Goal: Information Seeking & Learning: Learn about a topic

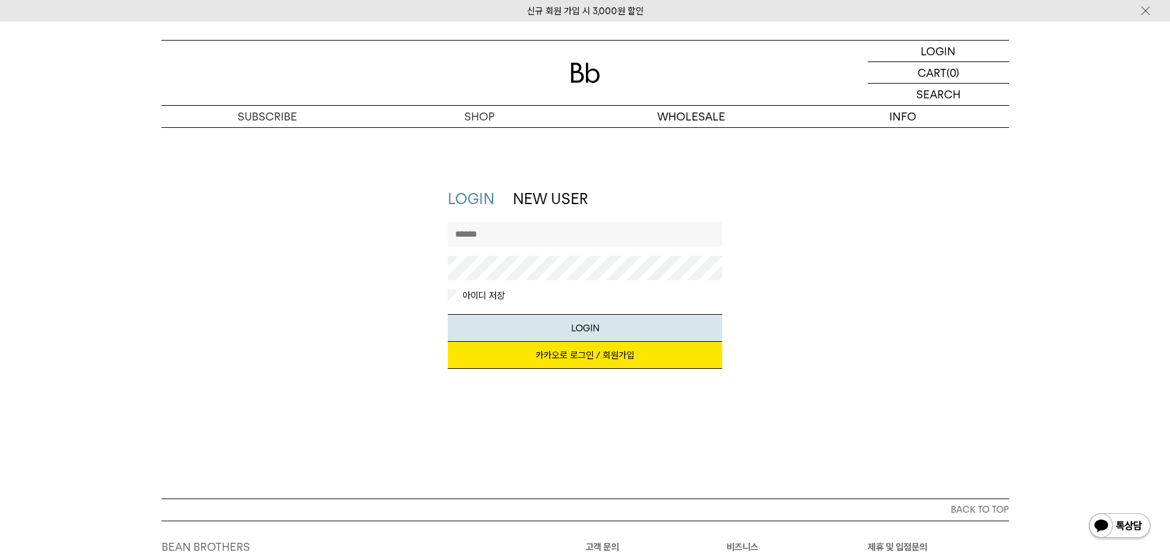
click at [565, 351] on link "카카오로 로그인 / 회원가입" at bounding box center [585, 355] width 275 height 27
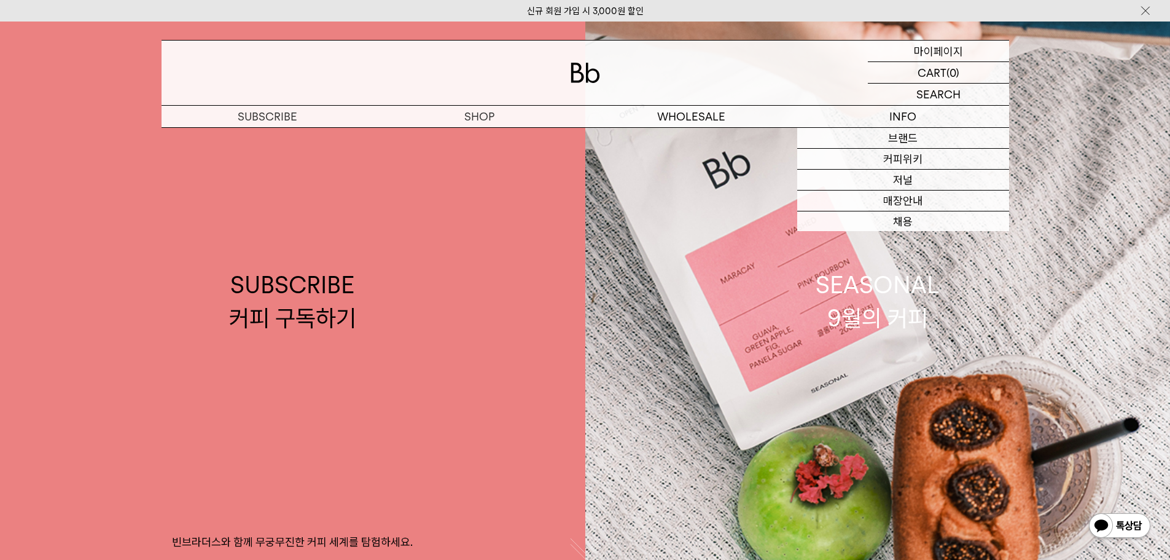
click at [953, 50] on p "마이페이지" at bounding box center [938, 51] width 49 height 21
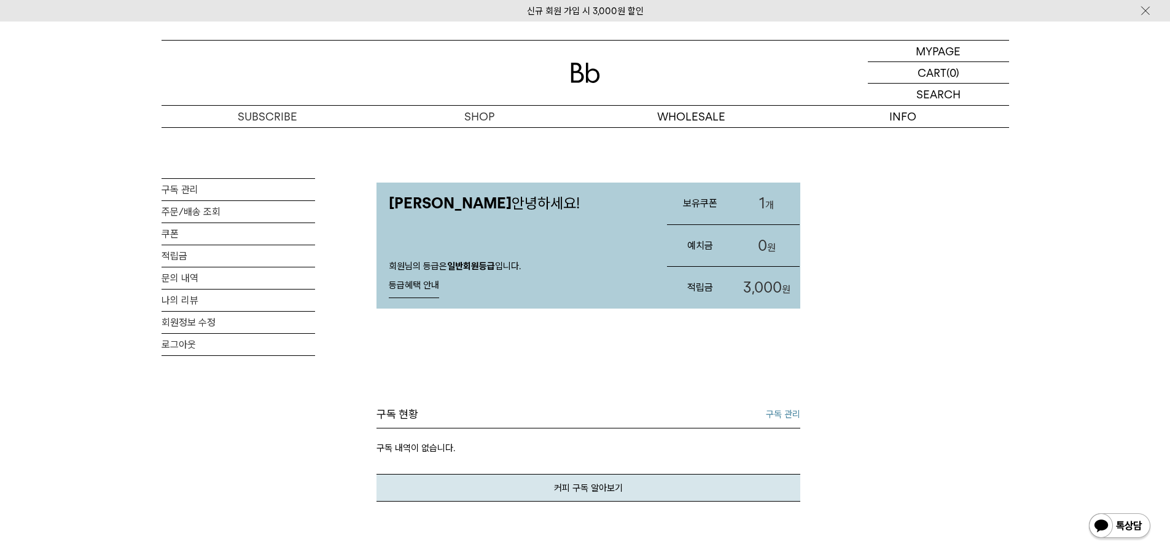
click at [762, 216] on link "1 개" at bounding box center [766, 203] width 66 height 42
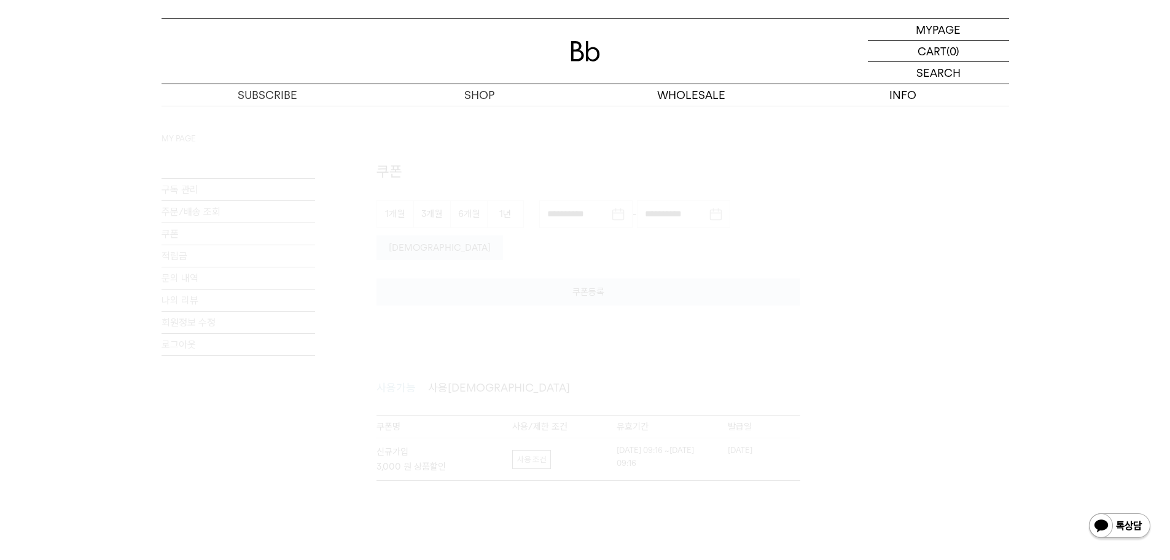
click at [568, 323] on div at bounding box center [586, 321] width 848 height 430
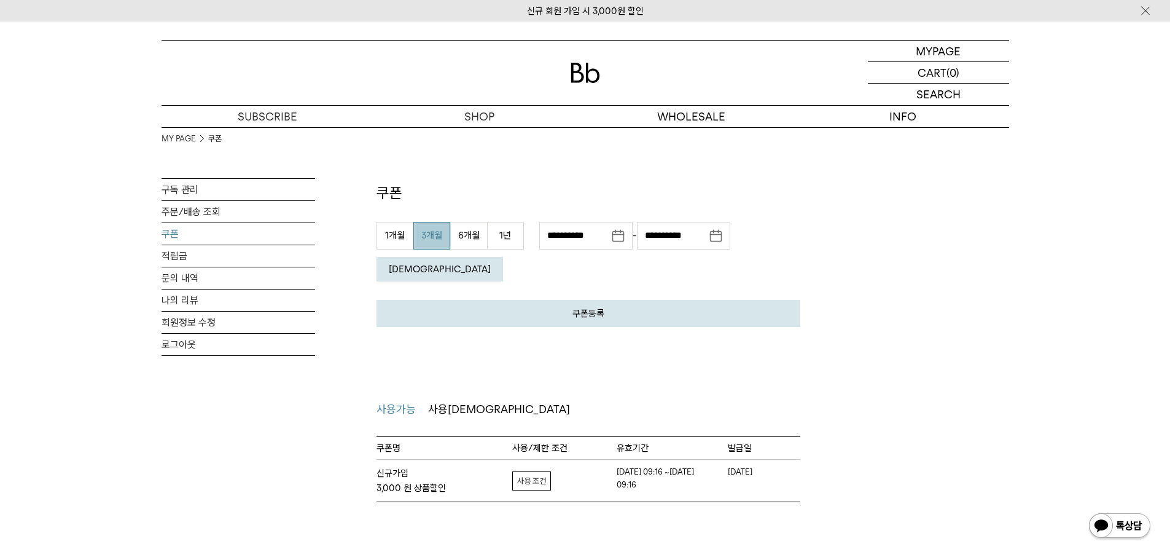
click at [533, 471] on link "자세히보기" at bounding box center [531, 480] width 39 height 19
drag, startPoint x: 664, startPoint y: 542, endPoint x: 673, endPoint y: 542, distance: 9.2
click at [670, 544] on div "MY PAGE MY PAGE 쿠폰 구독 관리 주문/배송 조회 쿠폰 적립금 문의 내역 나의 리뷰 회원정보 수정 로그아웃 쿠폰 쿠폰등록 취소 등록…" at bounding box center [585, 322] width 1170 height 603
click at [673, 542] on div "사용범위 PC+모바일 쿠폰 중복사용 여부 상품할인별 중복 사용가능" at bounding box center [635, 549] width 244 height 52
click at [702, 544] on dl "쿠폰 중복사용 여부 상품할인별 중복 사용가능" at bounding box center [635, 554] width 220 height 20
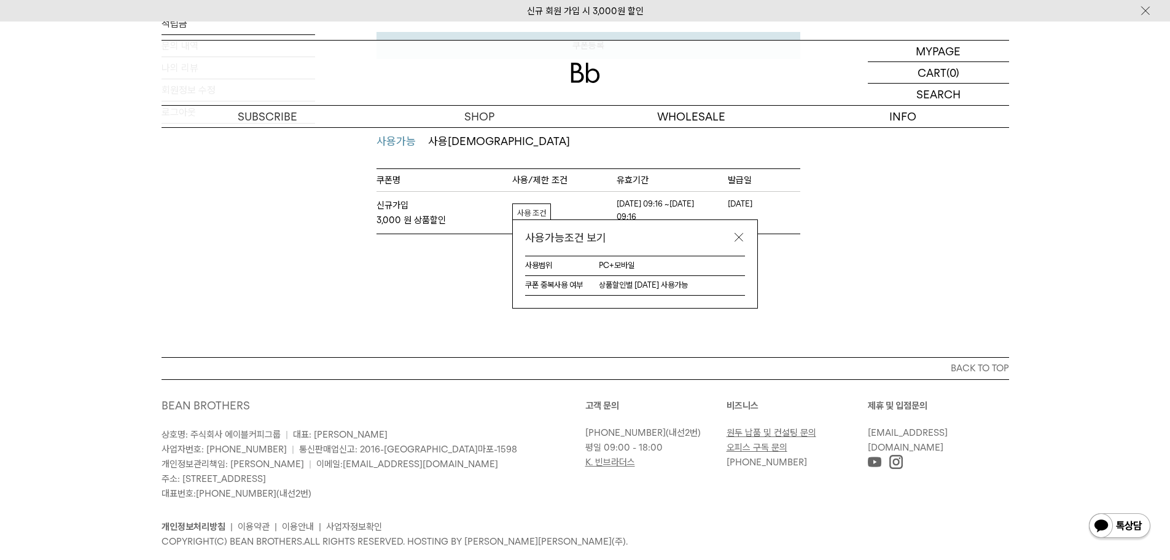
scroll to position [42, 0]
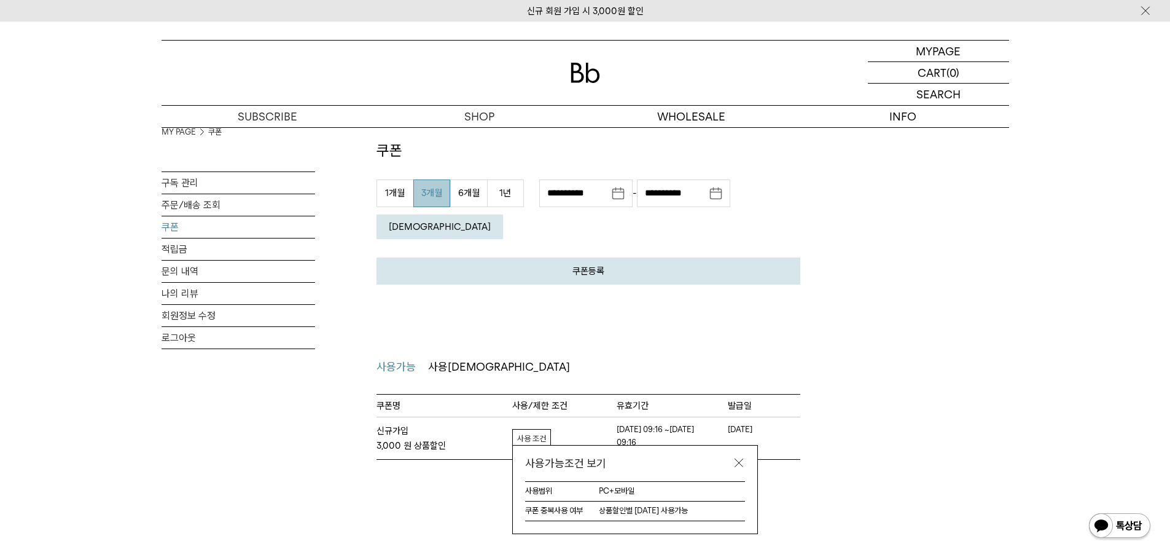
click at [738, 456] on link at bounding box center [739, 462] width 12 height 12
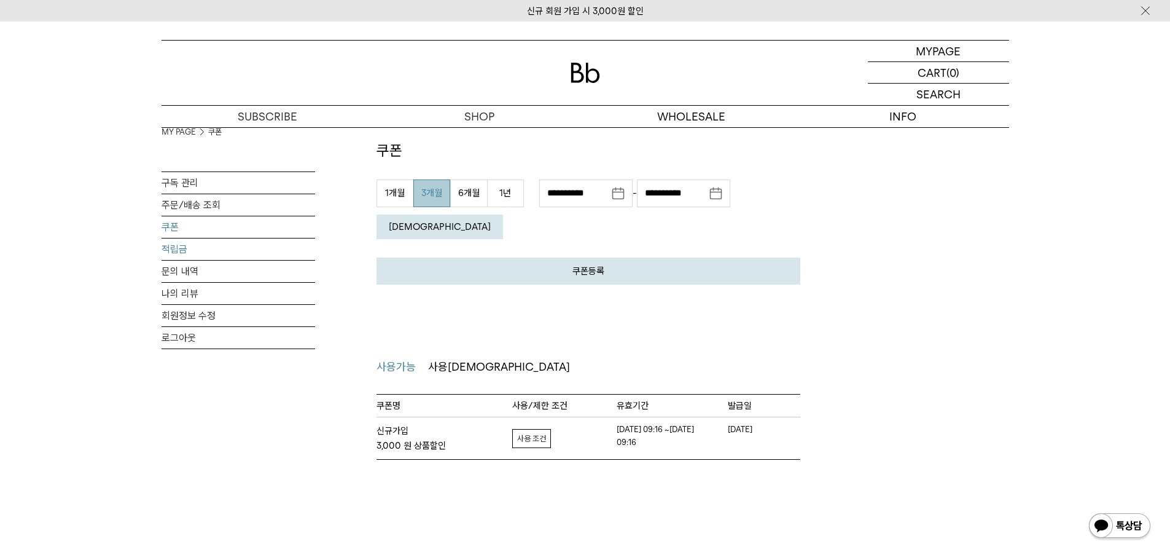
click at [281, 238] on link "적립금" at bounding box center [239, 248] width 154 height 21
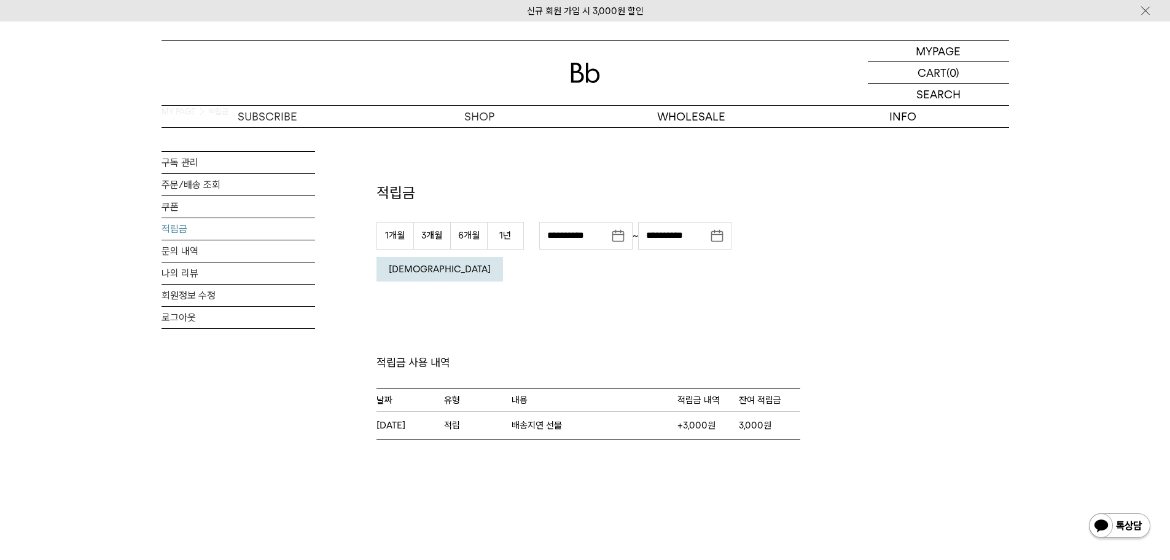
click at [544, 170] on div "**********" at bounding box center [589, 283] width 424 height 312
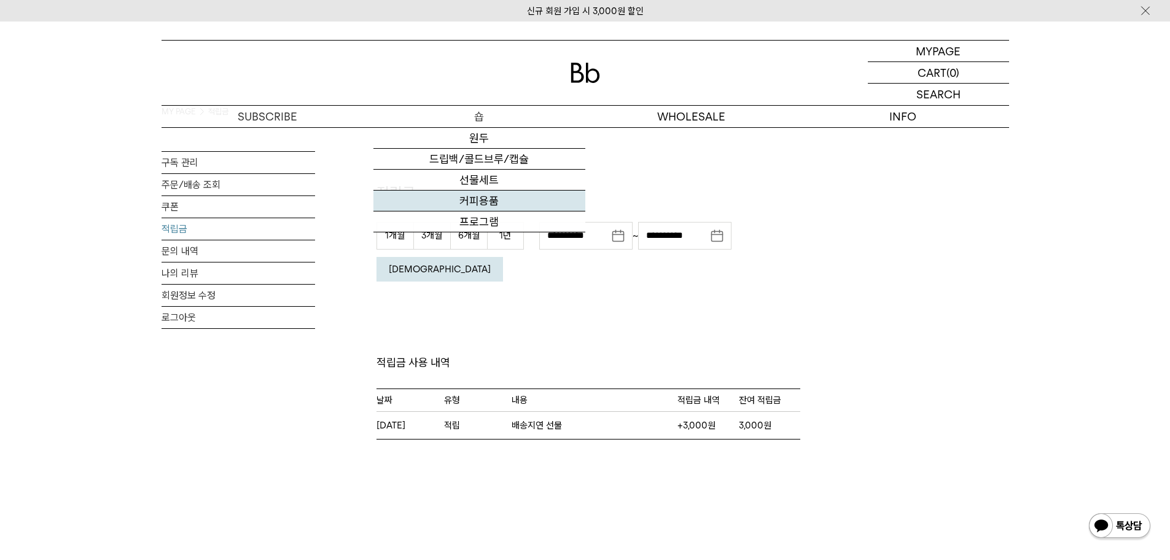
click at [486, 197] on link "커피용품" at bounding box center [479, 200] width 212 height 21
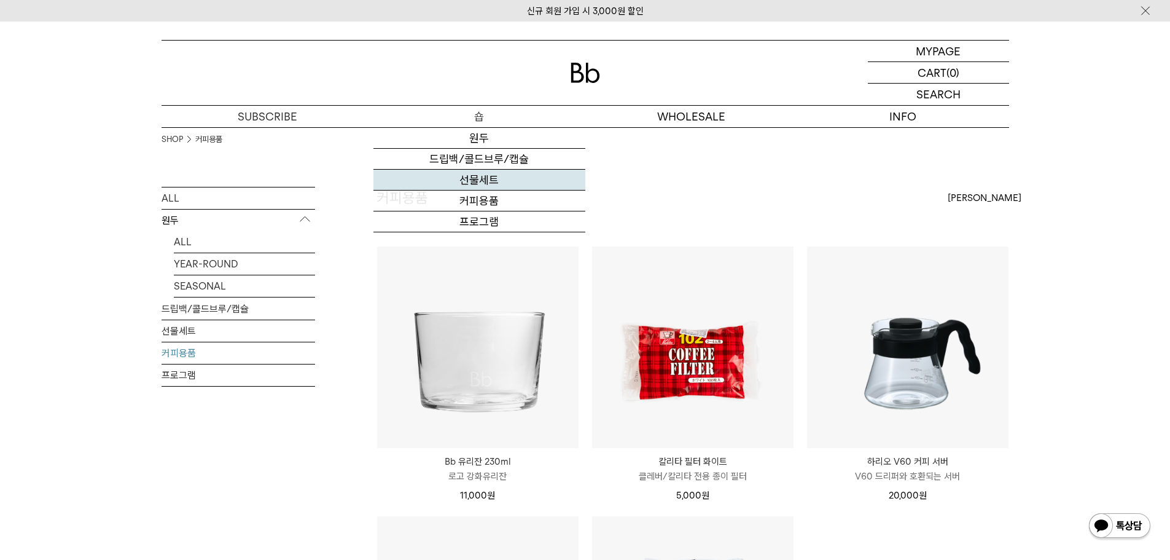
click at [488, 172] on link "선물세트" at bounding box center [479, 180] width 212 height 21
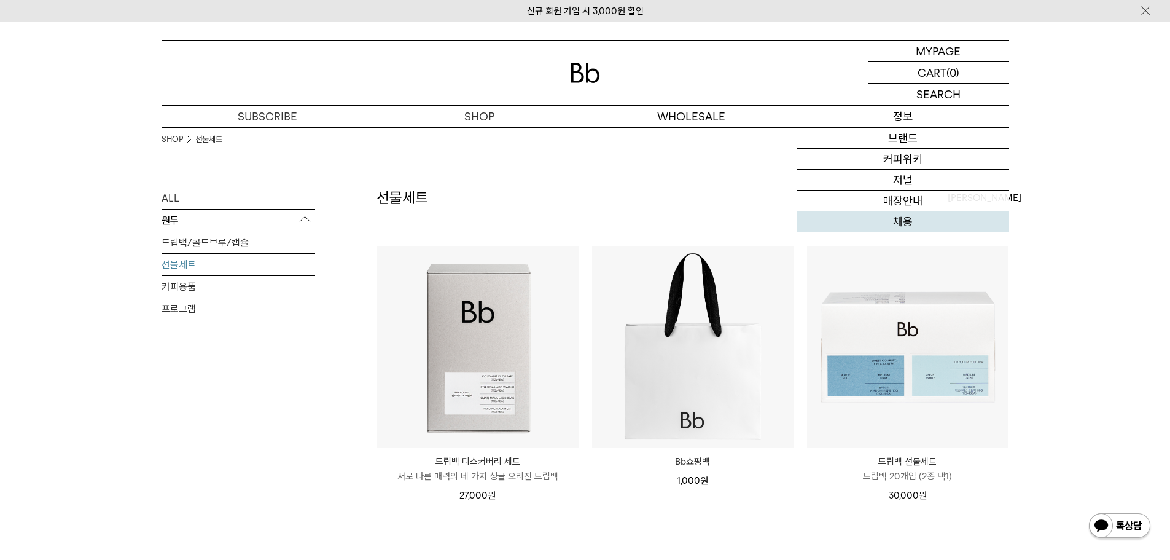
click at [927, 232] on link "채용" at bounding box center [903, 221] width 212 height 21
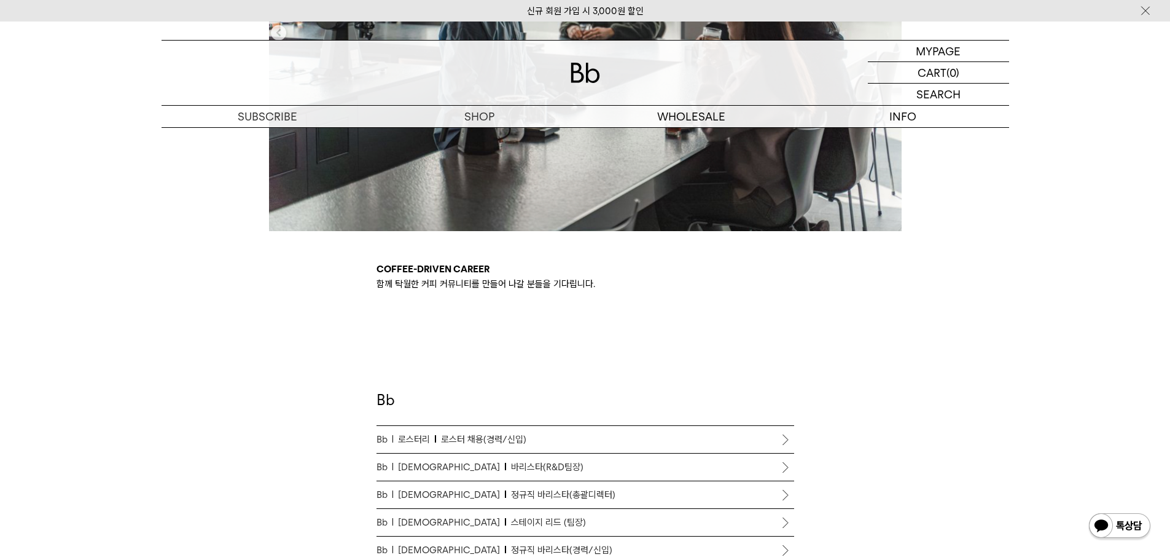
scroll to position [676, 0]
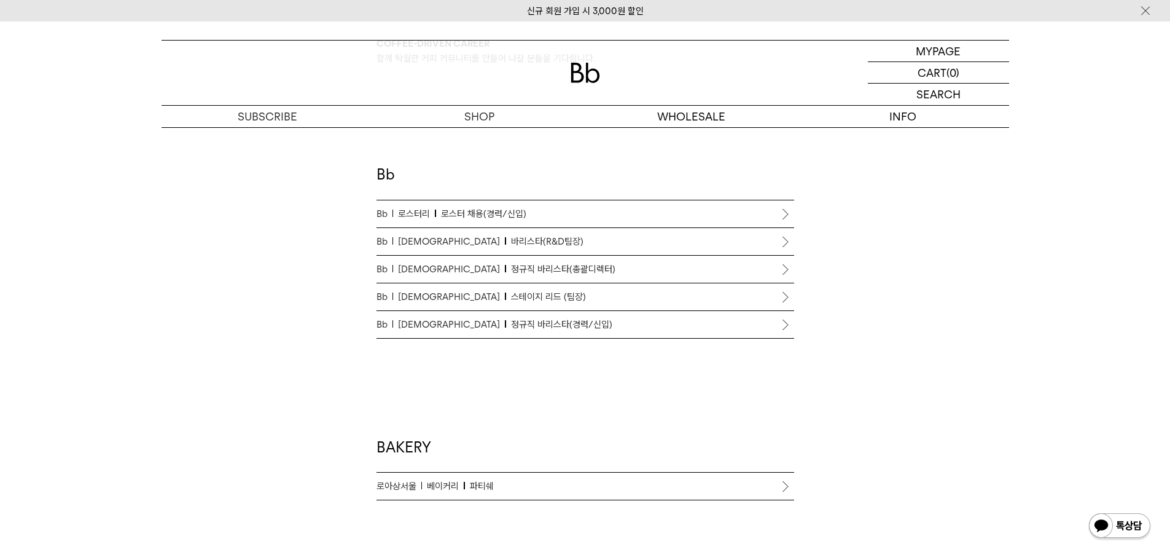
click at [511, 322] on span "정규직 바리스타(경력/신입)" at bounding box center [561, 324] width 101 height 15
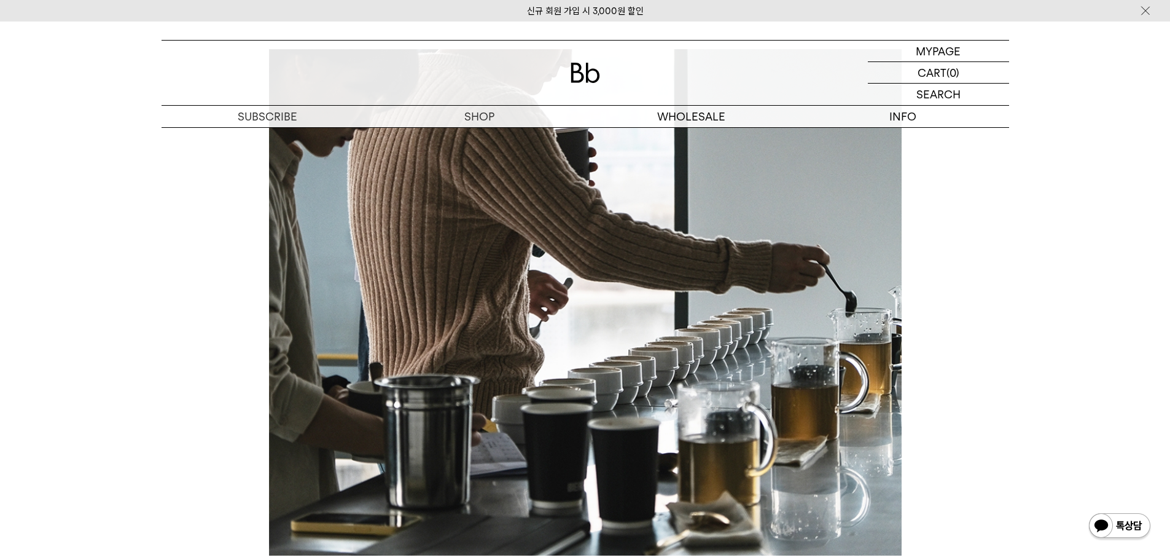
scroll to position [450, 0]
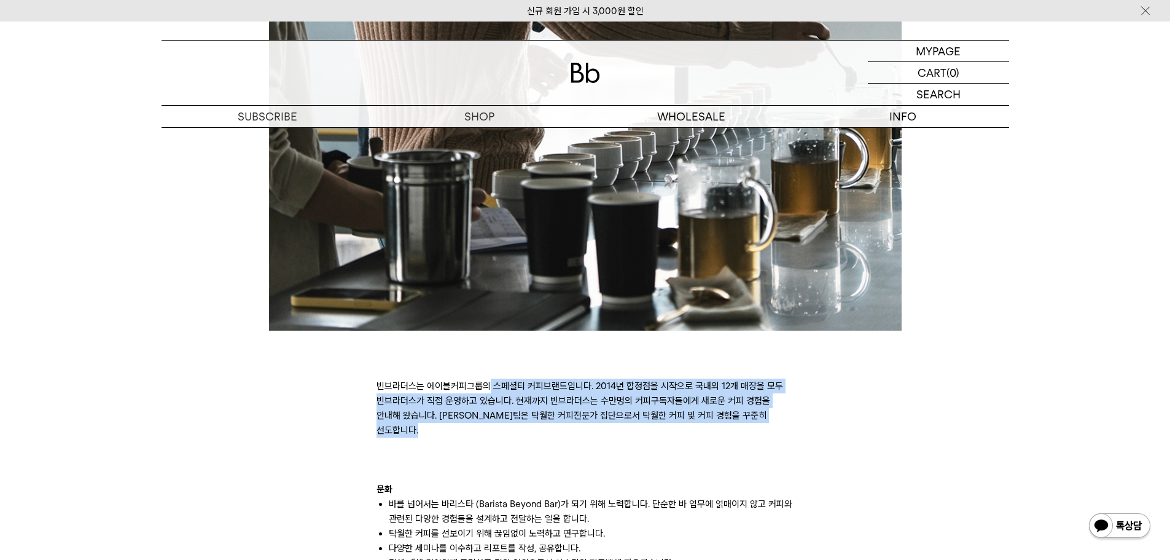
drag, startPoint x: 490, startPoint y: 383, endPoint x: 603, endPoint y: 432, distance: 122.9
click at [604, 437] on p at bounding box center [586, 444] width 418 height 15
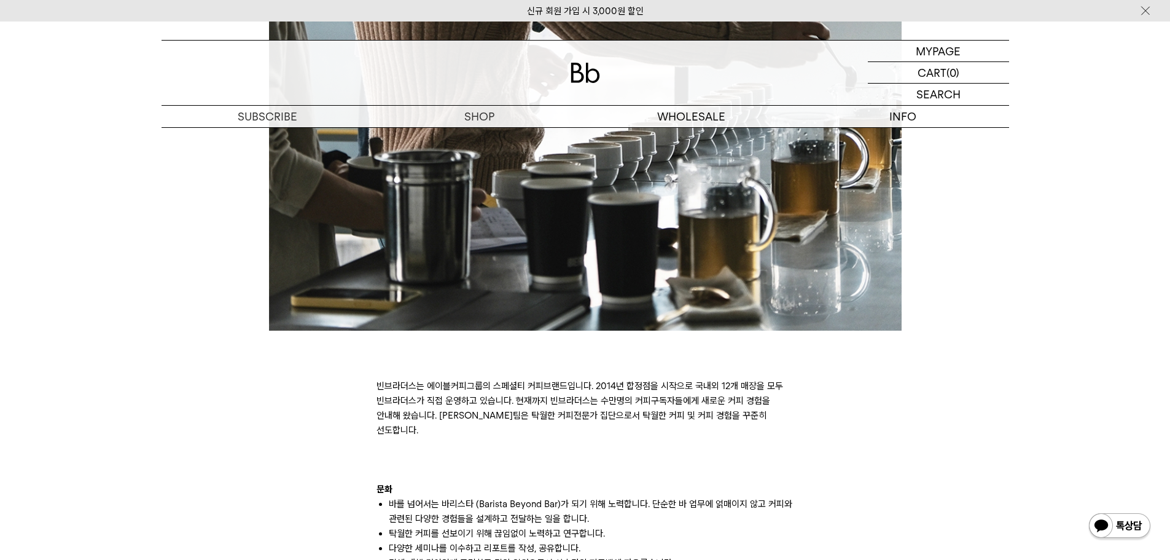
click at [595, 437] on p at bounding box center [586, 444] width 418 height 15
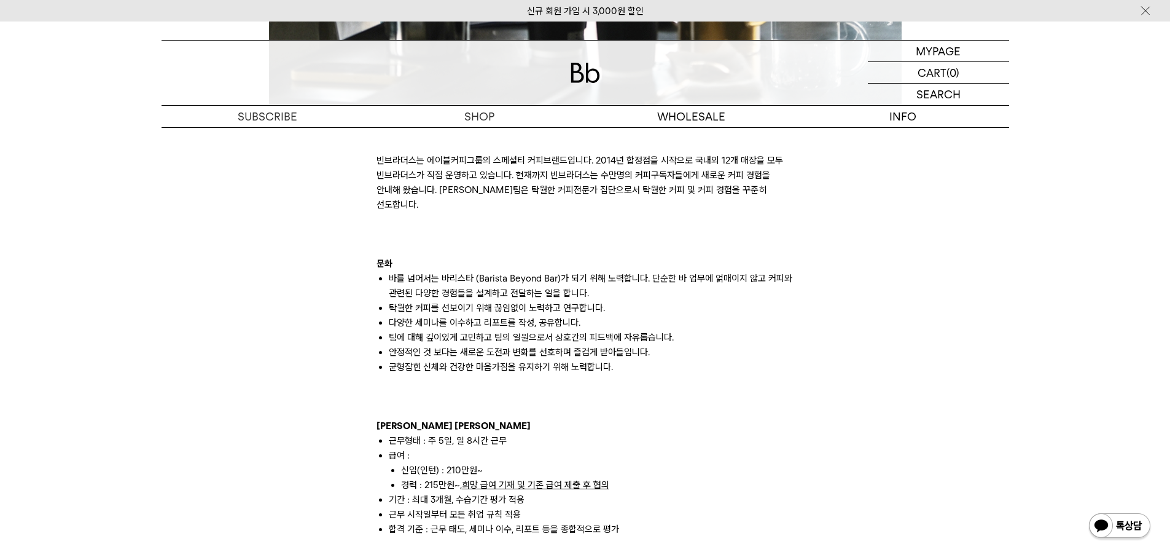
click at [605, 418] on p "채용 형태" at bounding box center [586, 425] width 418 height 15
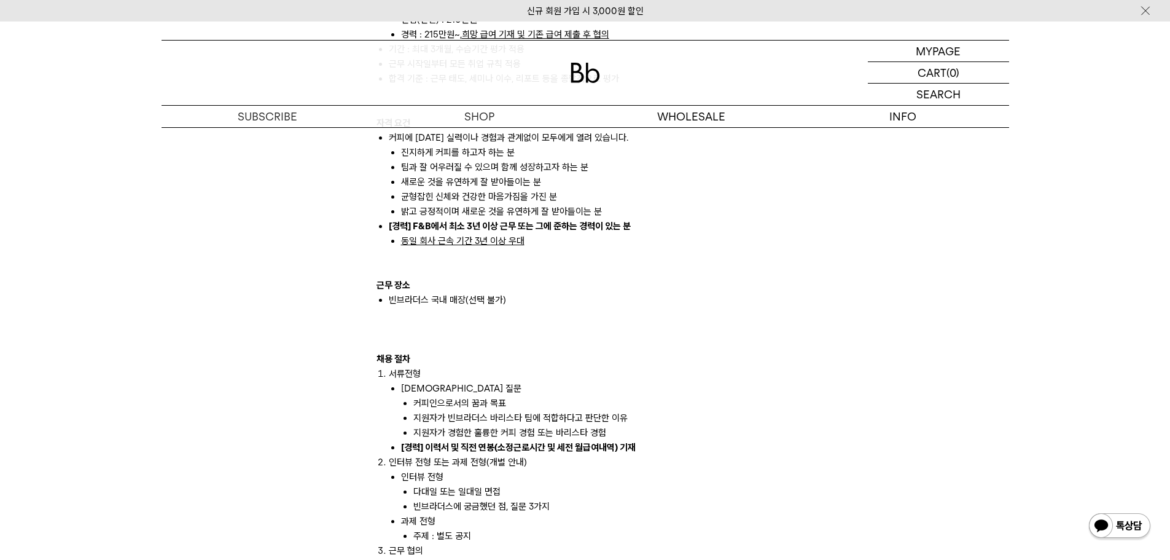
scroll to position [1351, 0]
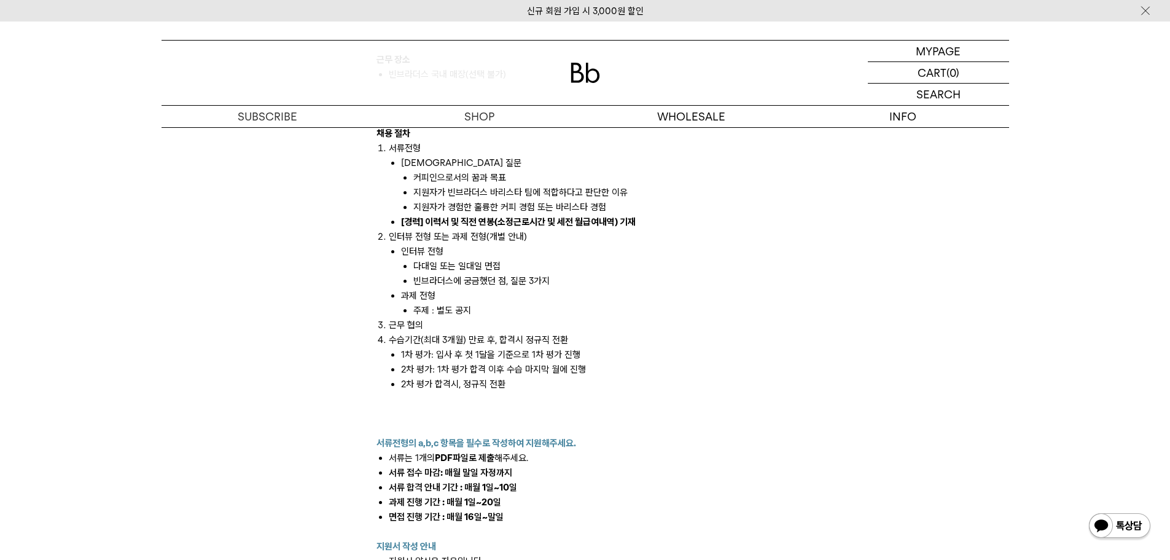
click at [513, 303] on li "주제 : 별도 공지" at bounding box center [603, 310] width 381 height 15
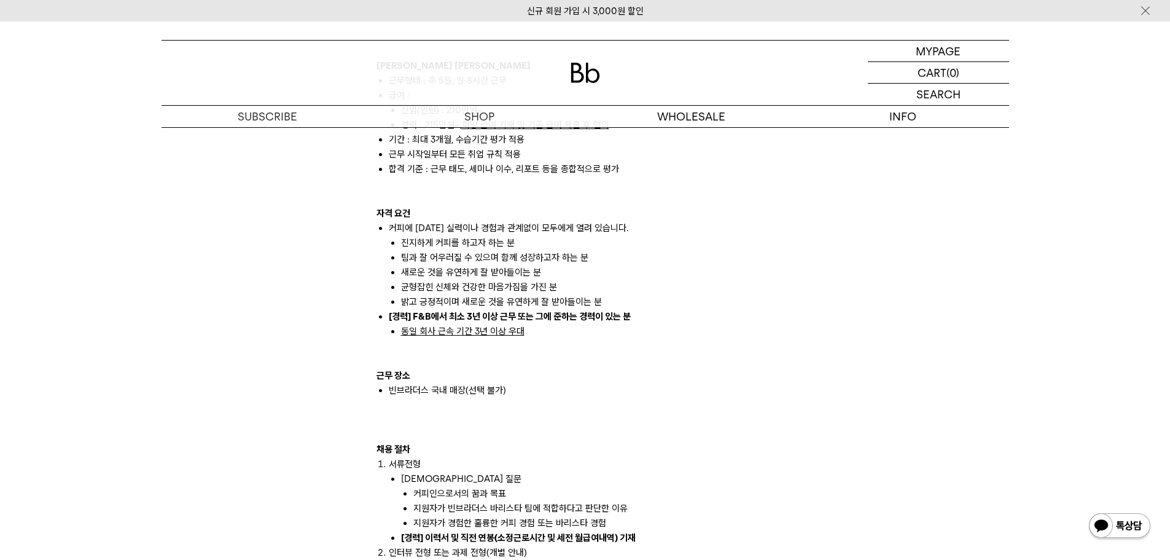
scroll to position [0, 0]
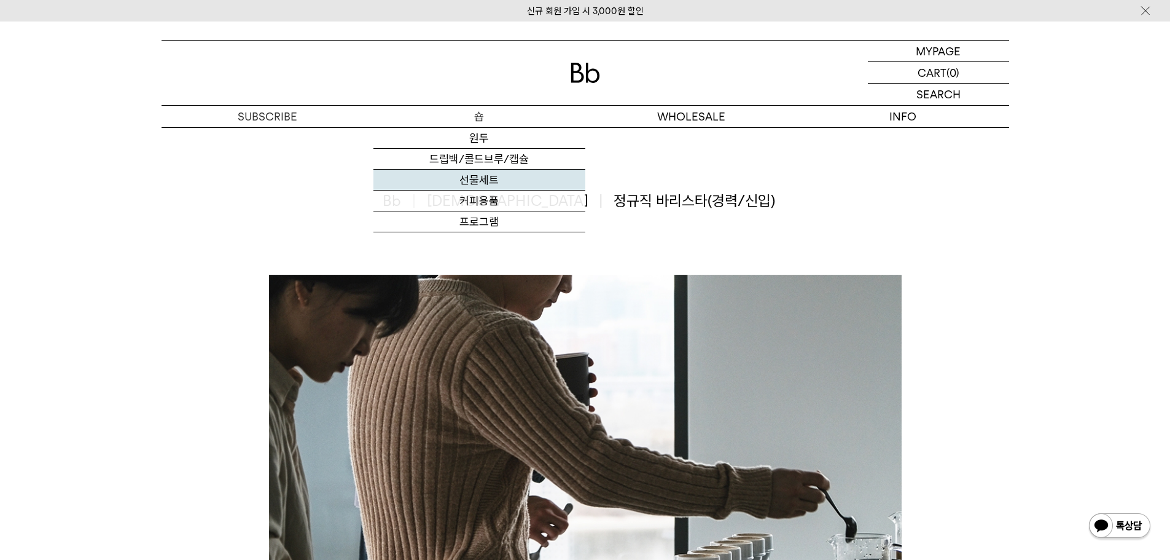
click at [495, 183] on link "선물세트" at bounding box center [479, 180] width 212 height 21
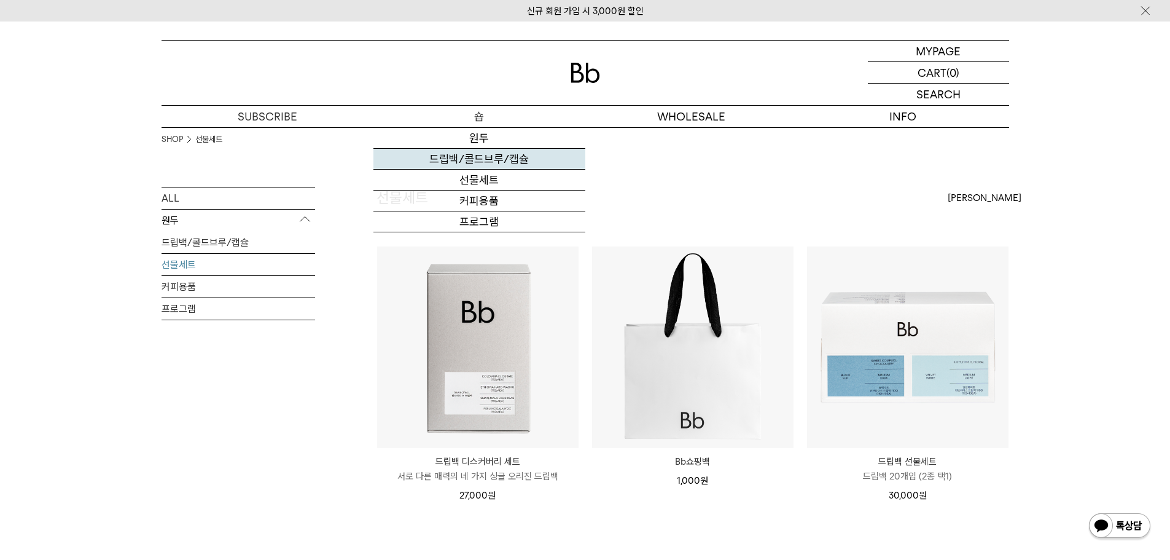
click at [482, 162] on link "드립백/콜드브루/캡슐" at bounding box center [479, 159] width 212 height 21
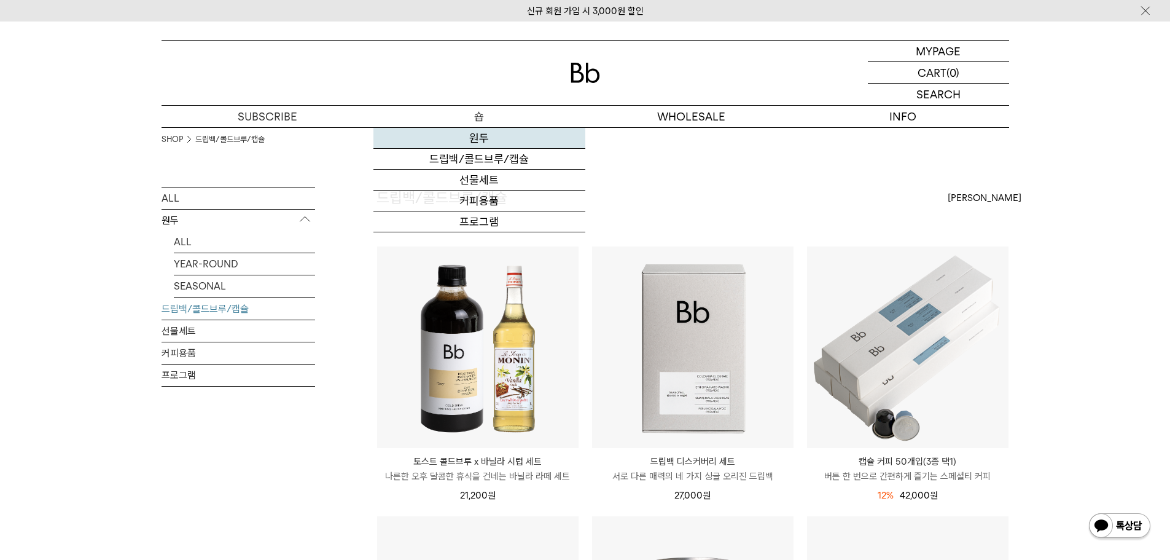
click at [476, 138] on link "원두" at bounding box center [479, 138] width 212 height 21
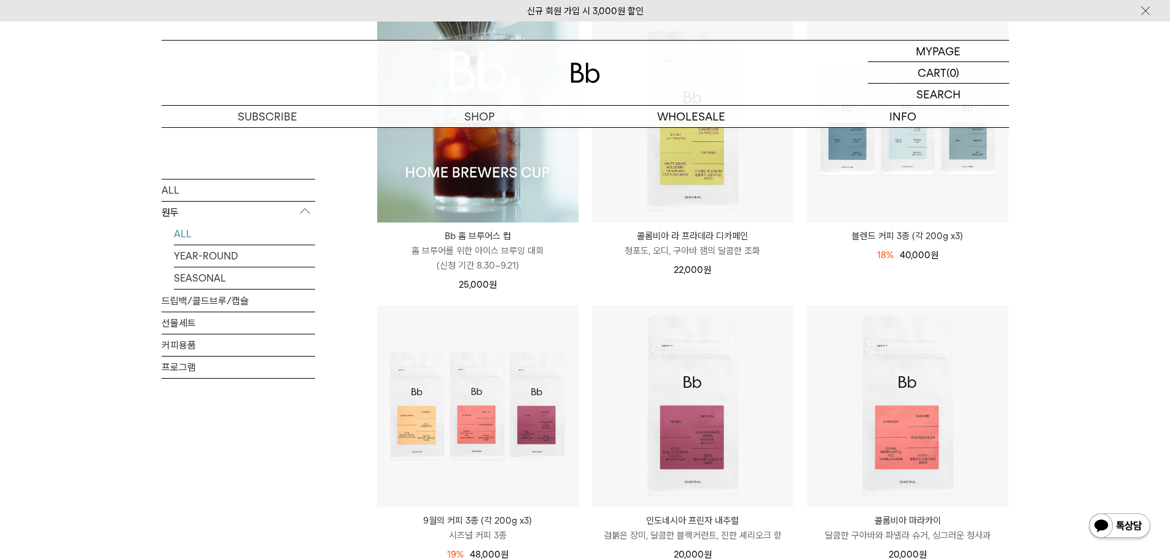
scroll to position [450, 0]
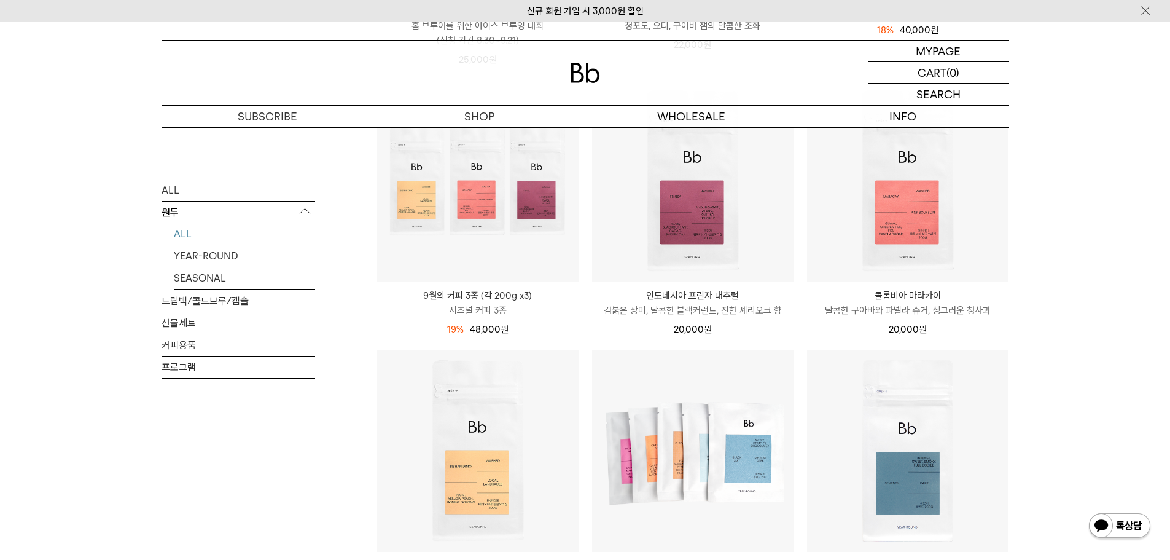
drag, startPoint x: 1126, startPoint y: 303, endPoint x: 1114, endPoint y: 105, distance: 198.8
click at [1126, 303] on div "SHOP 원두 ALL 원두 ALL YEAR-ROUND SEASONAL 드립백/콜드브루/캡슐 선물세트 커피용품 프로그램 원두 [PERSON_NA…" at bounding box center [585, 486] width 1170 height 1619
